Goal: Task Accomplishment & Management: Manage account settings

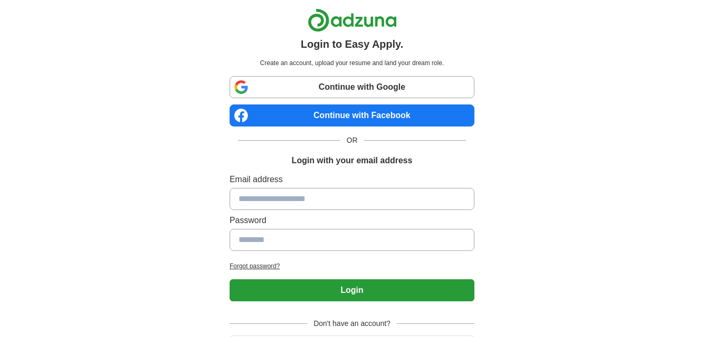
click at [372, 112] on link "Continue with Facebook" at bounding box center [352, 115] width 245 height 22
click at [339, 110] on link "Continue with Facebook" at bounding box center [352, 115] width 245 height 22
click at [343, 118] on link "Continue with Facebook" at bounding box center [352, 115] width 245 height 22
click at [382, 112] on link "Continue with Facebook" at bounding box center [352, 115] width 245 height 22
